Goal: Communication & Community: Answer question/provide support

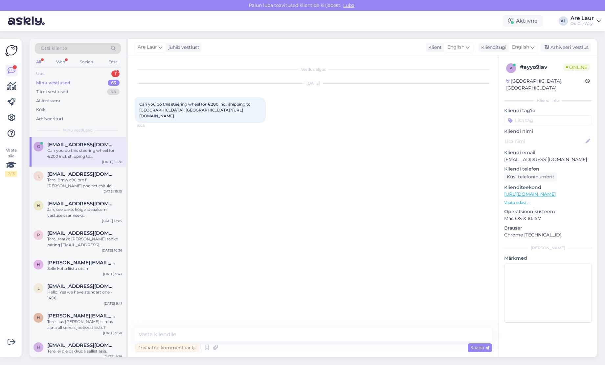
click at [53, 74] on div "Uus 1" at bounding box center [78, 73] width 86 height 9
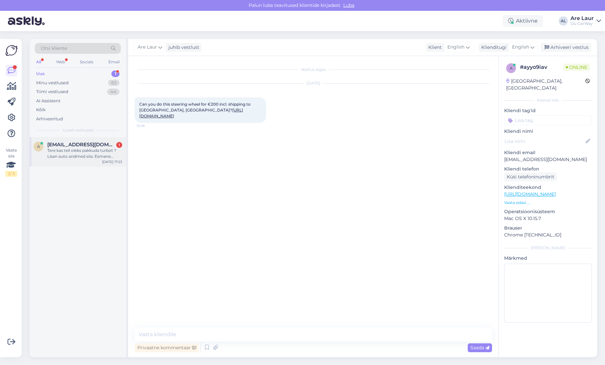
click at [80, 154] on div "Tere kas teil oleks pakkuda turbot ? Lisan auto andmed siia: Esmane registreeri…" at bounding box center [84, 154] width 75 height 12
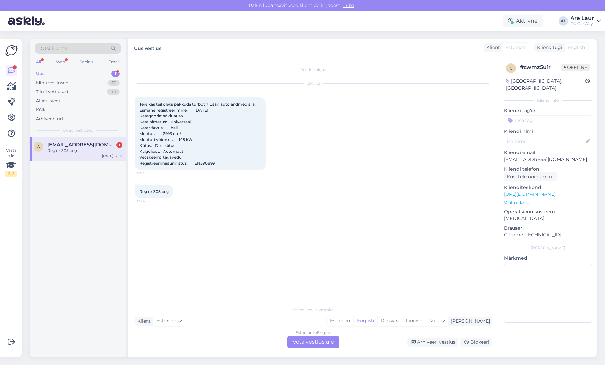
click at [313, 342] on div "Estonian to English Võta vestlus üle" at bounding box center [313, 343] width 52 height 12
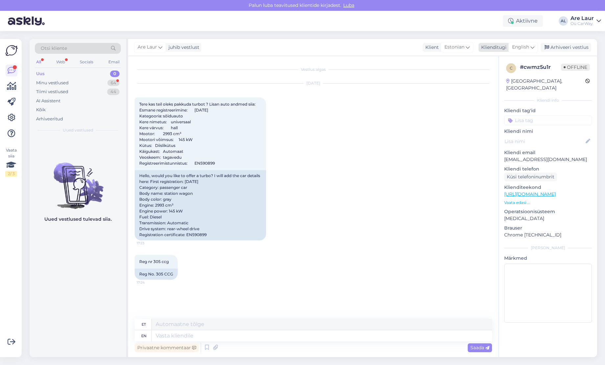
click at [518, 45] on span "English" at bounding box center [520, 47] width 17 height 7
click at [516, 78] on link "Estonian" at bounding box center [508, 76] width 72 height 11
click at [222, 337] on textarea at bounding box center [313, 335] width 357 height 14
type textarea "Tere, Korralik turbo 3 kuulise garantiiga on olemas, [PERSON_NAME] pikkilõtkuta…"
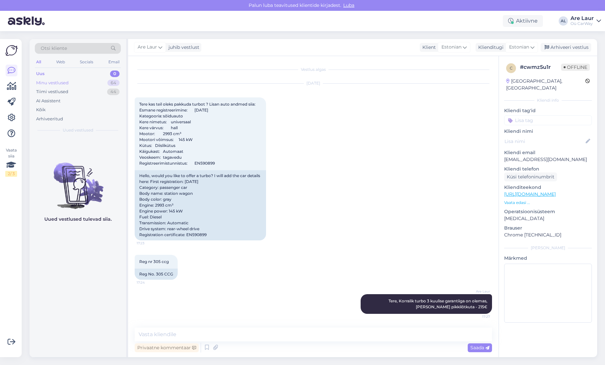
click at [49, 81] on div "Minu vestlused" at bounding box center [52, 83] width 33 height 7
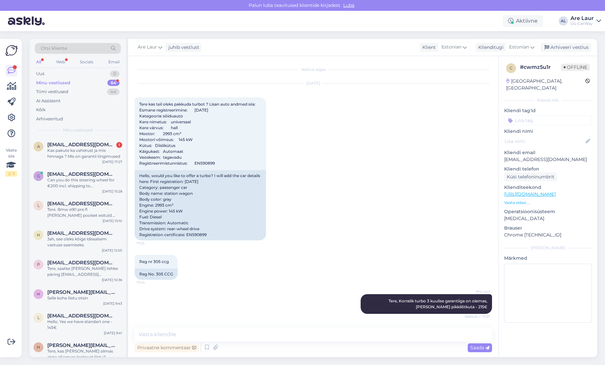
scroll to position [33, 0]
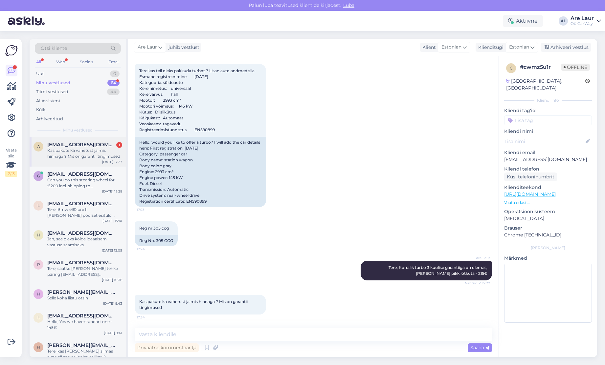
click at [71, 145] on span "[EMAIL_ADDRESS][DOMAIN_NAME]" at bounding box center [81, 145] width 68 height 6
click at [204, 334] on textarea at bounding box center [313, 335] width 357 height 14
type textarea "Paigaldust ei paku, garantii on ikka 3 kuud."
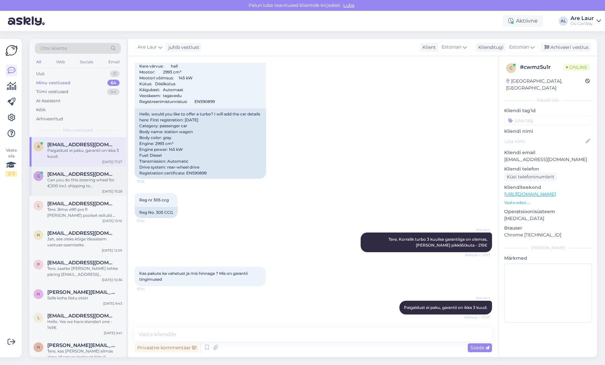
click at [89, 178] on div "Can you do this steering wheel for €200 incl. shipping to [GEOGRAPHIC_DATA], [G…" at bounding box center [84, 183] width 75 height 12
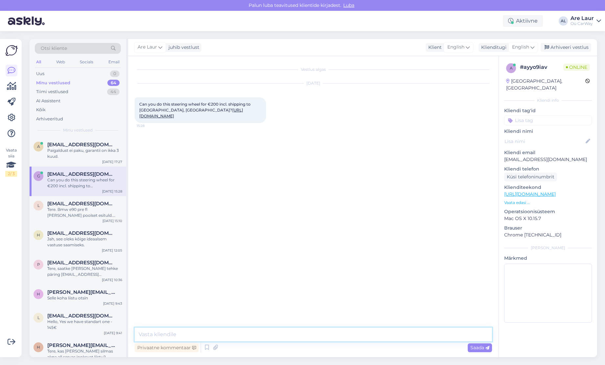
click at [210, 336] on textarea at bounding box center [313, 335] width 357 height 14
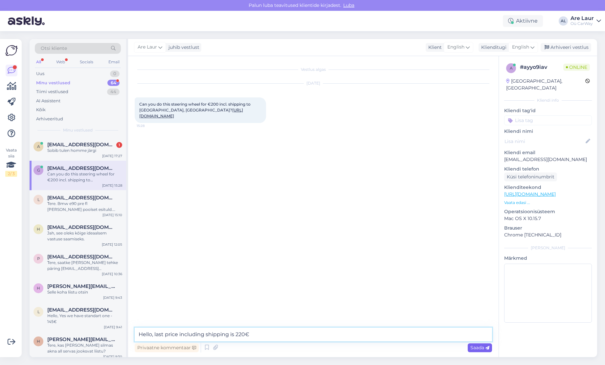
type textarea "Hello, last price including shipping is 220€"
click at [476, 347] on span "Saada" at bounding box center [479, 348] width 19 height 6
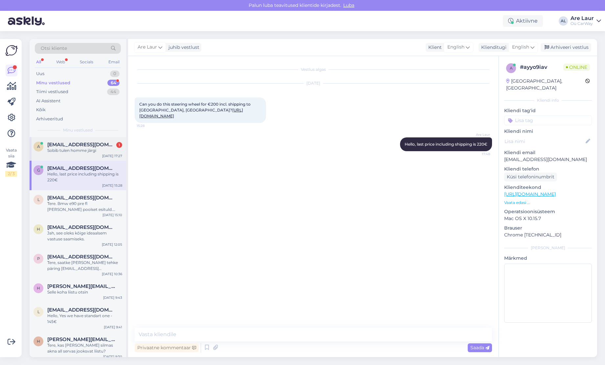
click at [73, 147] on span "[EMAIL_ADDRESS][DOMAIN_NAME]" at bounding box center [81, 145] width 68 height 6
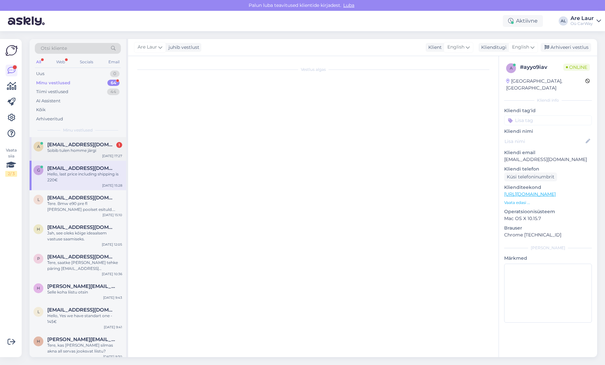
scroll to position [90, 0]
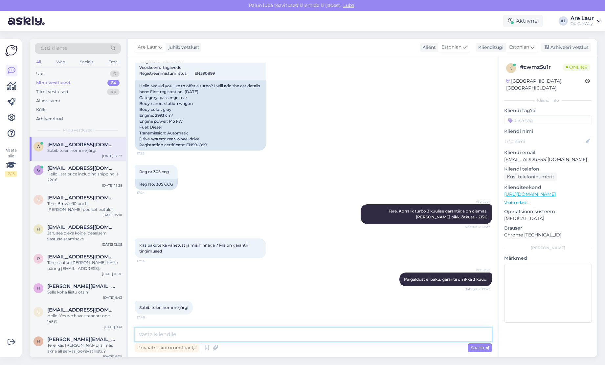
click at [219, 337] on textarea at bounding box center [313, 335] width 357 height 14
type textarea "Astuge läbi 10:00 - 18:00"
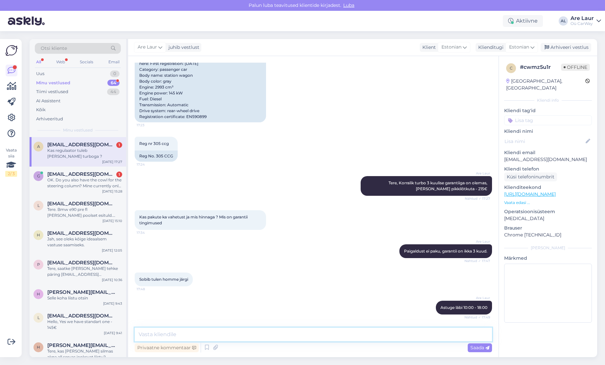
scroll to position [146, 0]
